Goal: Task Accomplishment & Management: Use online tool/utility

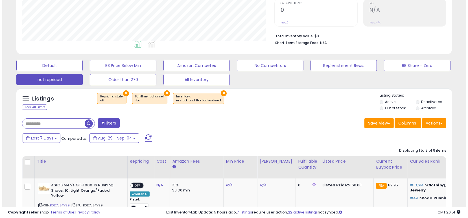
scroll to position [122, 0]
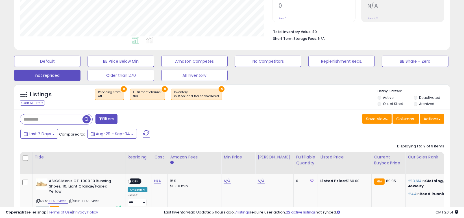
click at [25, 121] on input "text" at bounding box center [51, 119] width 62 height 10
paste input "**********"
type input "**********"
click at [128, 119] on span "button" at bounding box center [128, 119] width 8 height 8
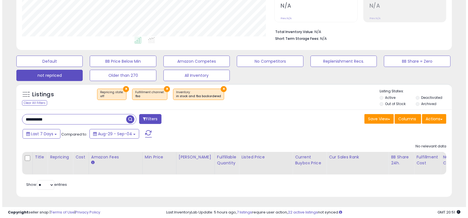
scroll to position [126, 0]
click at [123, 86] on button "×" at bounding box center [124, 89] width 6 height 6
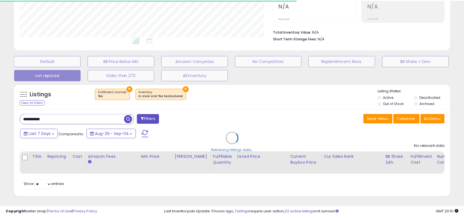
scroll to position [282165, 282029]
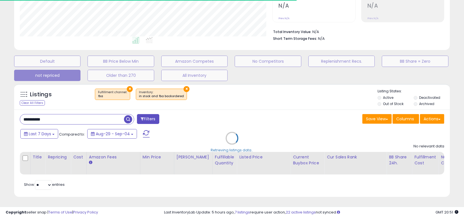
click at [181, 84] on div "Listings Clear All Filters × Fulfillment channel : fba × Inventory Active" at bounding box center [232, 140] width 436 height 113
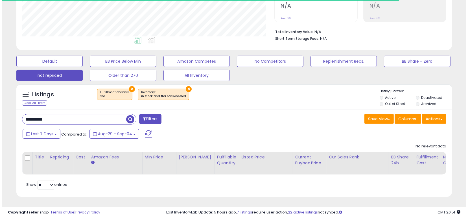
scroll to position [115, 252]
click at [183, 86] on button "×" at bounding box center [186, 89] width 6 height 6
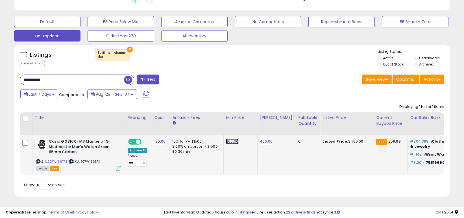
click at [228, 139] on link "260.00" at bounding box center [232, 142] width 12 height 6
drag, startPoint x: 213, startPoint y: 122, endPoint x: 156, endPoint y: 128, distance: 57.3
click at [156, 128] on table "Title Repricing" at bounding box center [417, 143] width 794 height 62
type input "******"
click at [252, 125] on button "submit" at bounding box center [247, 127] width 10 height 8
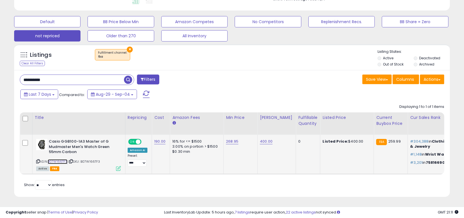
click at [63, 159] on link "B07W166TF3" at bounding box center [58, 161] width 20 height 5
